Goal: Task Accomplishment & Management: Manage account settings

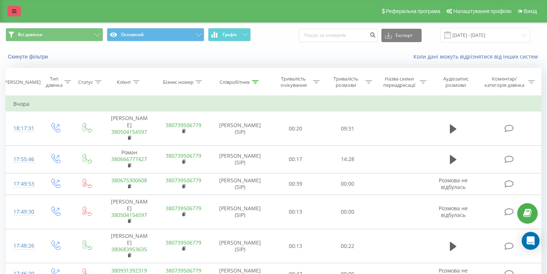
click at [14, 11] on icon at bounding box center [14, 11] width 4 height 5
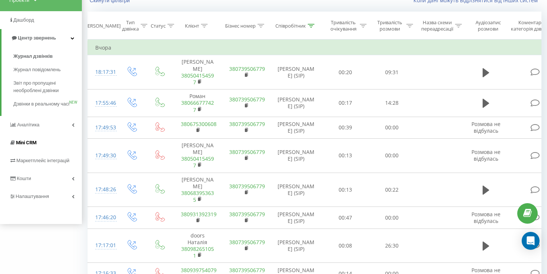
scroll to position [60, 0]
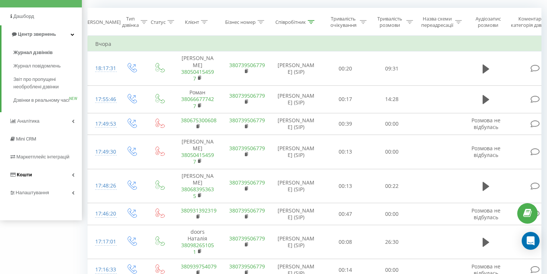
click at [77, 182] on link "Кошти" at bounding box center [41, 175] width 82 height 18
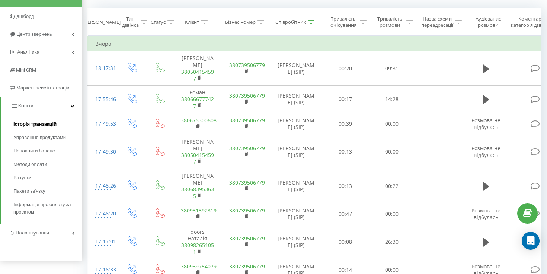
click at [42, 123] on span "Історія транзакцій" at bounding box center [34, 123] width 43 height 7
